Goal: Information Seeking & Learning: Learn about a topic

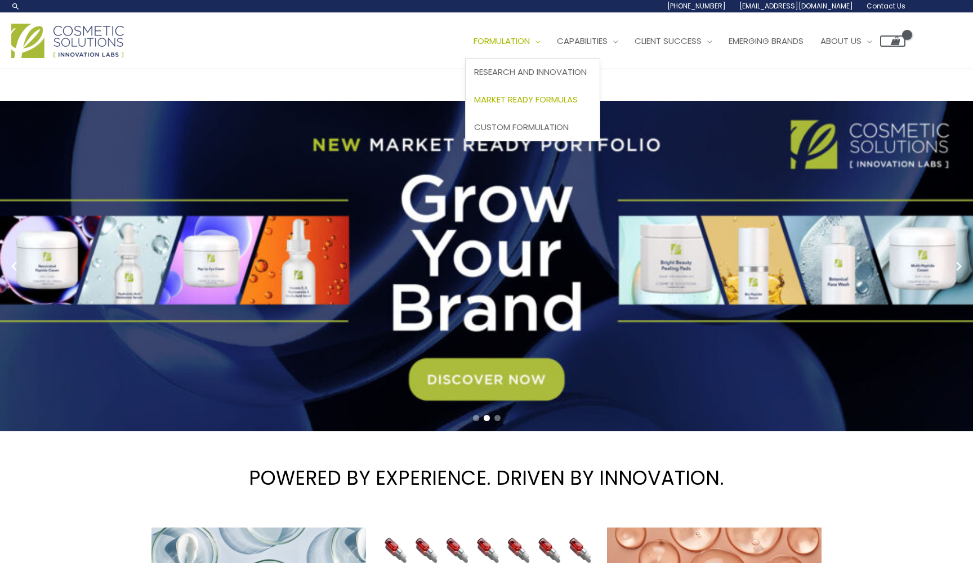
click at [474, 105] on span "Market Ready Formulas" at bounding box center [526, 99] width 104 height 12
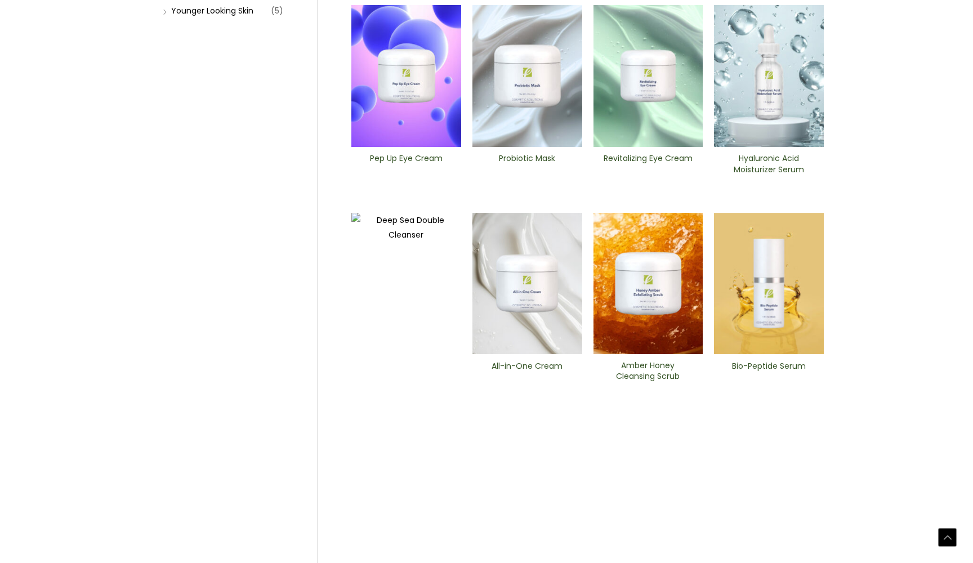
scroll to position [387, 0]
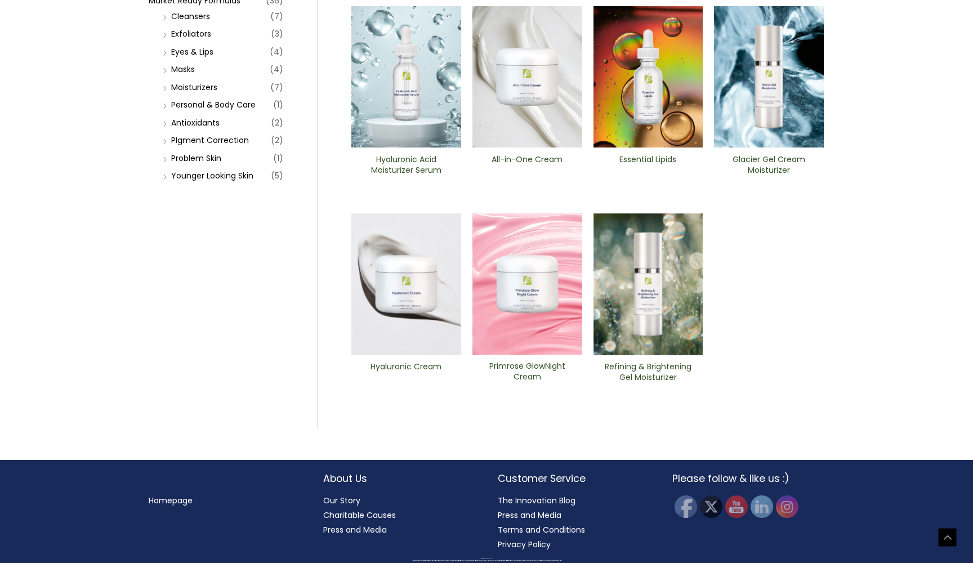
scroll to position [382, 0]
click at [522, 148] on img at bounding box center [527, 77] width 110 height 142
click at [416, 355] on img at bounding box center [406, 284] width 110 height 142
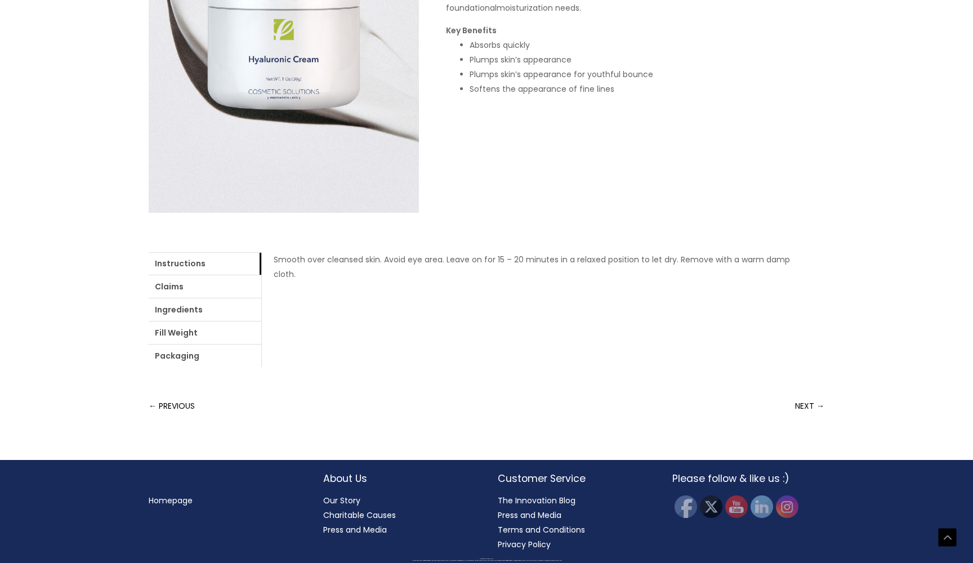
scroll to position [457, 0]
click at [261, 333] on link "Fill Weight" at bounding box center [205, 332] width 113 height 23
click at [261, 344] on link "Packaging" at bounding box center [205, 355] width 113 height 23
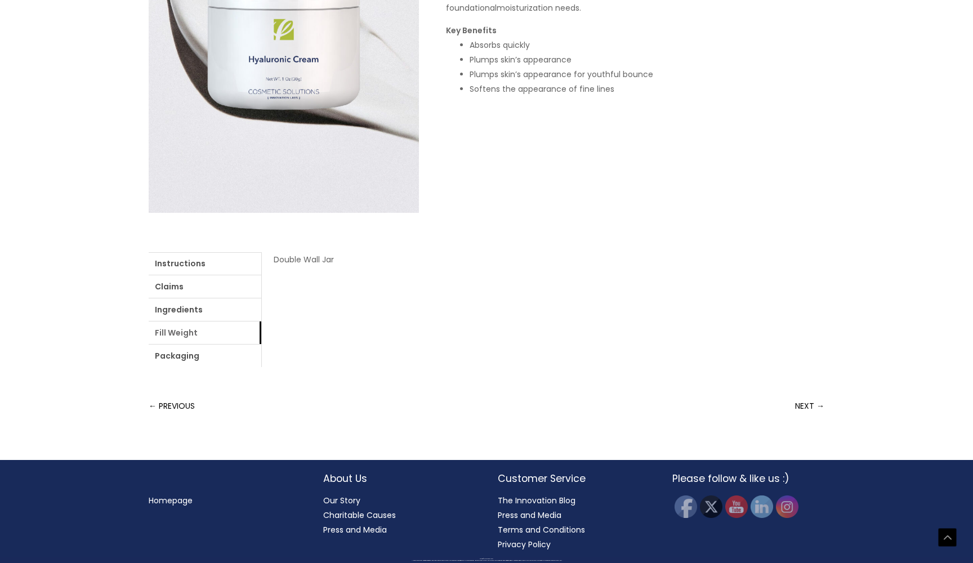
click at [261, 328] on link "Fill Weight" at bounding box center [205, 332] width 113 height 23
click at [261, 344] on link "Packaging" at bounding box center [205, 355] width 113 height 23
click at [261, 333] on link "Fill Weight" at bounding box center [205, 332] width 113 height 23
click at [485, 287] on div "Home / Market Ready Formulas / Moisturizers / Hyaluronic Cream Hyaluronic Cream…" at bounding box center [486, 115] width 675 height 504
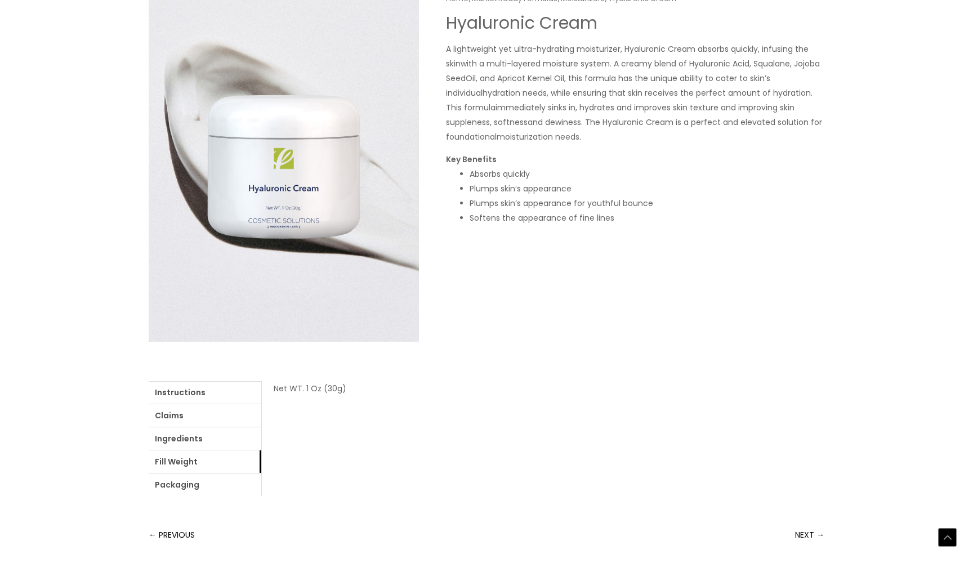
scroll to position [57, 0]
